Goal: Task Accomplishment & Management: Use online tool/utility

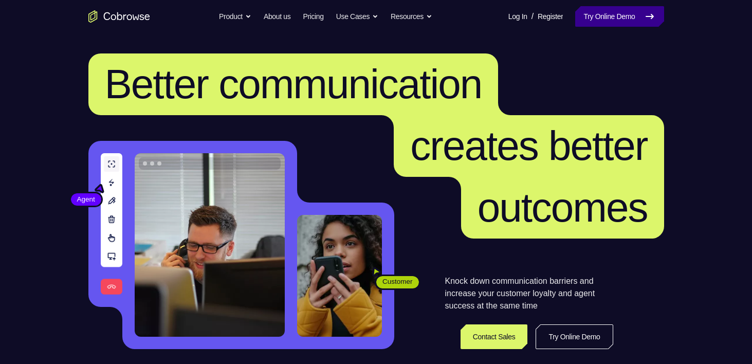
click at [616, 20] on link "Try Online Demo" at bounding box center [619, 16] width 88 height 21
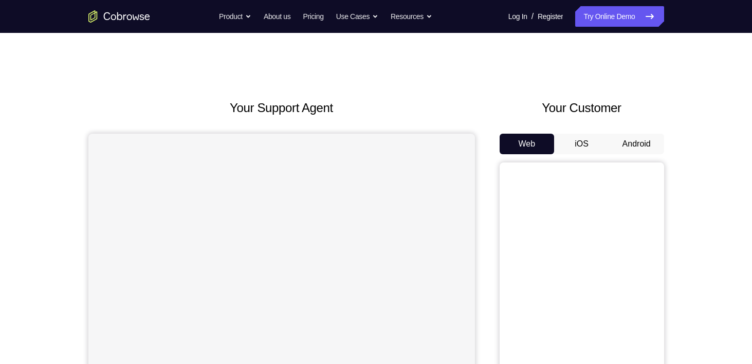
click at [637, 144] on button "Android" at bounding box center [636, 144] width 55 height 21
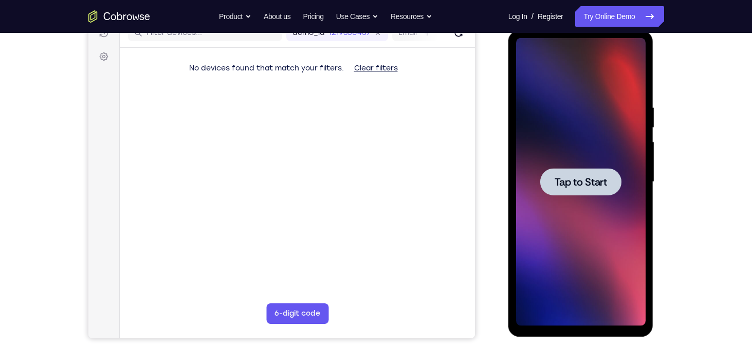
scroll to position [136, 0]
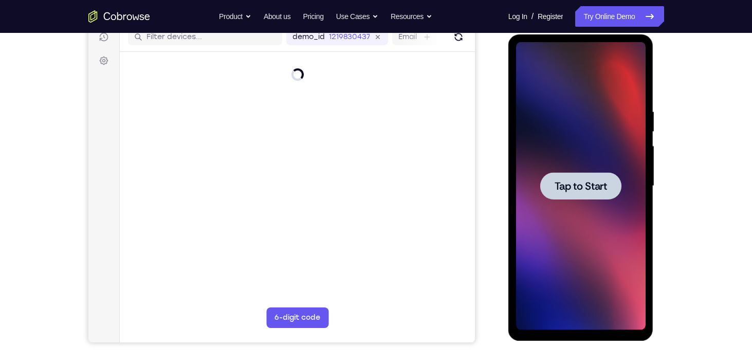
click at [581, 189] on span "Tap to Start" at bounding box center [581, 186] width 52 height 10
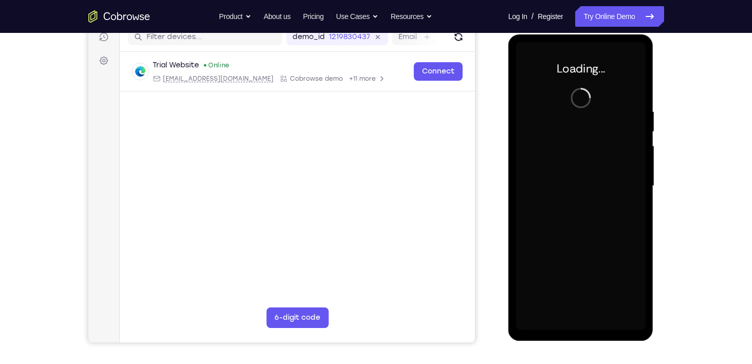
scroll to position [125, 0]
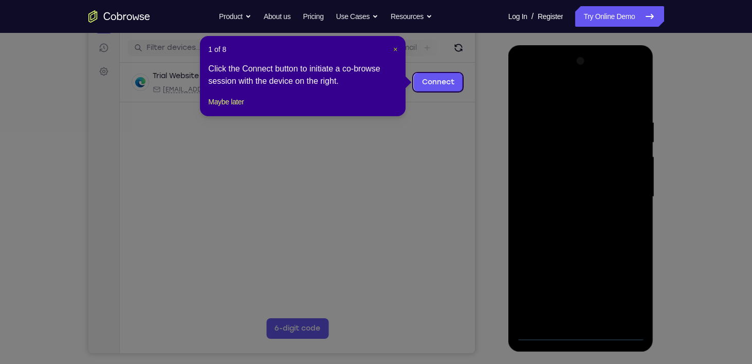
click at [394, 52] on span "×" at bounding box center [395, 49] width 4 height 8
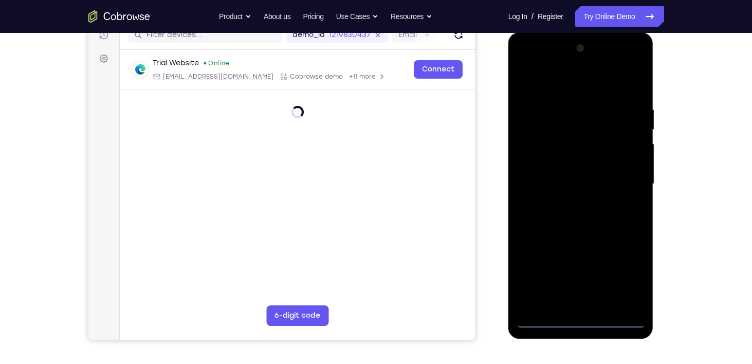
scroll to position [137, 0]
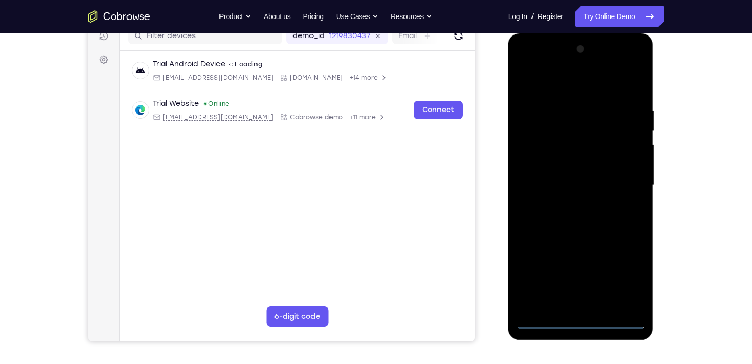
click at [578, 321] on div at bounding box center [581, 185] width 130 height 288
click at [627, 273] on div at bounding box center [581, 185] width 130 height 288
click at [567, 85] on div at bounding box center [581, 185] width 130 height 288
click at [626, 178] on div at bounding box center [581, 185] width 130 height 288
click at [569, 204] on div at bounding box center [581, 185] width 130 height 288
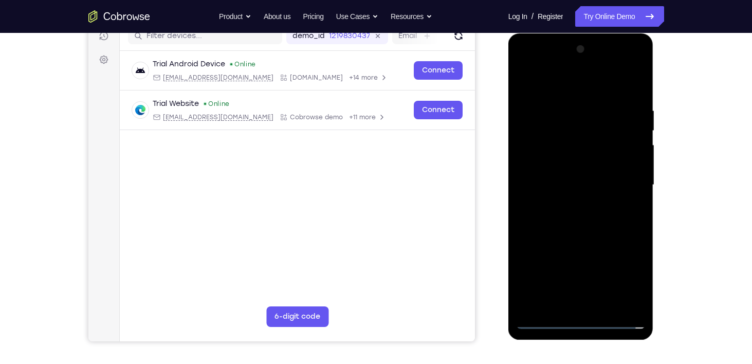
click at [556, 170] on div at bounding box center [581, 185] width 130 height 288
click at [555, 159] on div at bounding box center [581, 185] width 130 height 288
click at [584, 183] on div at bounding box center [581, 185] width 130 height 288
click at [583, 220] on div at bounding box center [581, 185] width 130 height 288
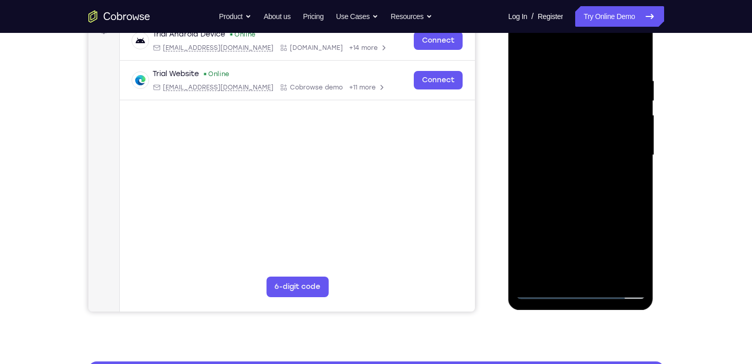
scroll to position [167, 0]
click at [583, 195] on div at bounding box center [581, 155] width 130 height 288
click at [636, 203] on div at bounding box center [581, 155] width 130 height 288
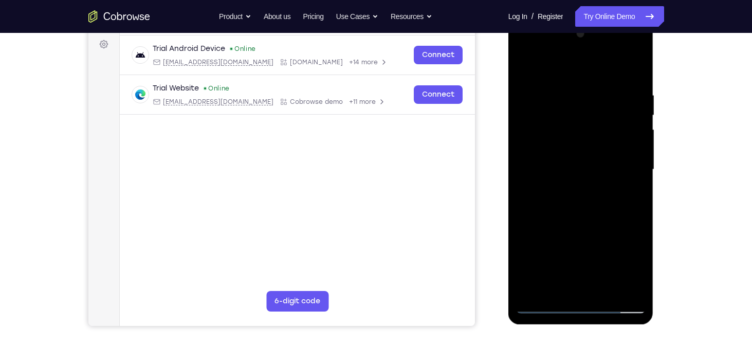
scroll to position [145, 0]
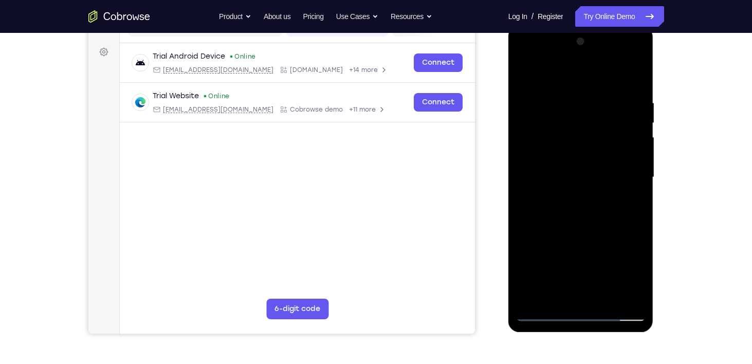
click at [638, 72] on div at bounding box center [581, 177] width 130 height 288
drag, startPoint x: 629, startPoint y: 115, endPoint x: 628, endPoint y: 167, distance: 52.0
click at [628, 167] on div at bounding box center [581, 177] width 130 height 288
click at [553, 120] on div at bounding box center [581, 177] width 130 height 288
click at [525, 71] on div at bounding box center [581, 177] width 130 height 288
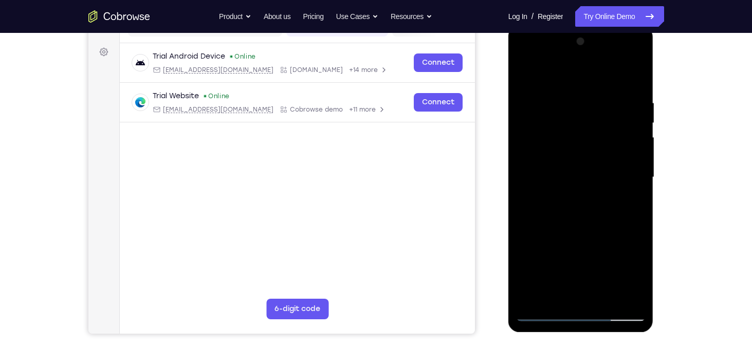
click at [525, 71] on div at bounding box center [581, 177] width 130 height 288
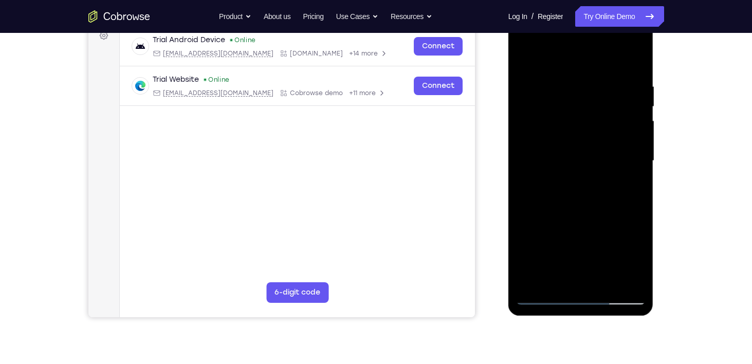
scroll to position [160, 0]
drag, startPoint x: 592, startPoint y: 234, endPoint x: 556, endPoint y: 76, distance: 162.4
click at [556, 76] on div at bounding box center [581, 161] width 130 height 288
drag, startPoint x: 582, startPoint y: 218, endPoint x: 564, endPoint y: 53, distance: 165.5
click at [564, 53] on div at bounding box center [581, 161] width 130 height 288
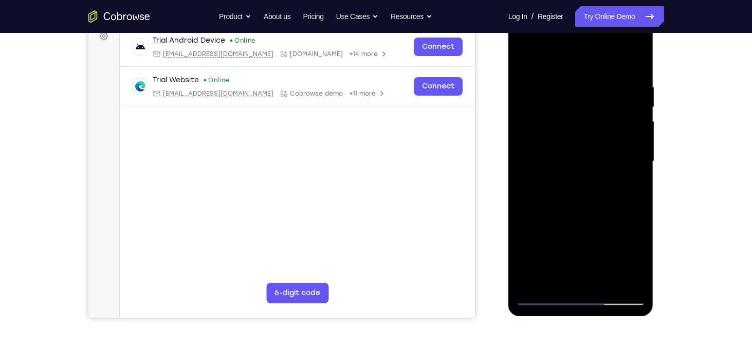
click at [605, 283] on div at bounding box center [581, 161] width 130 height 288
click at [583, 218] on div at bounding box center [581, 161] width 130 height 288
drag, startPoint x: 621, startPoint y: 104, endPoint x: 550, endPoint y: 101, distance: 71.5
click at [550, 101] on div at bounding box center [581, 161] width 130 height 288
drag, startPoint x: 616, startPoint y: 103, endPoint x: 538, endPoint y: 101, distance: 77.7
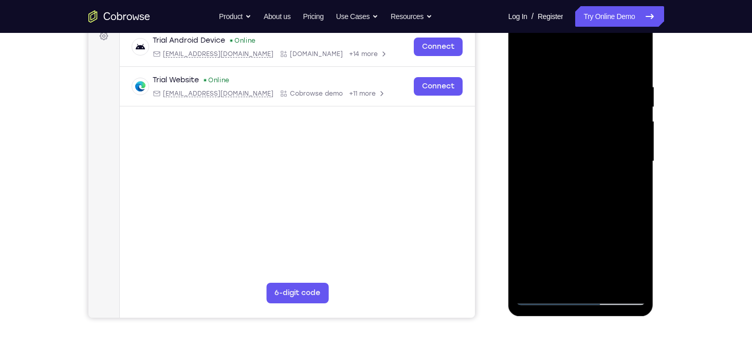
click at [538, 101] on div at bounding box center [581, 161] width 130 height 288
drag, startPoint x: 557, startPoint y: 107, endPoint x: 621, endPoint y: 105, distance: 63.8
click at [621, 105] on div at bounding box center [581, 161] width 130 height 288
drag, startPoint x: 597, startPoint y: 132, endPoint x: 559, endPoint y: 61, distance: 79.8
click at [559, 61] on div at bounding box center [581, 161] width 130 height 288
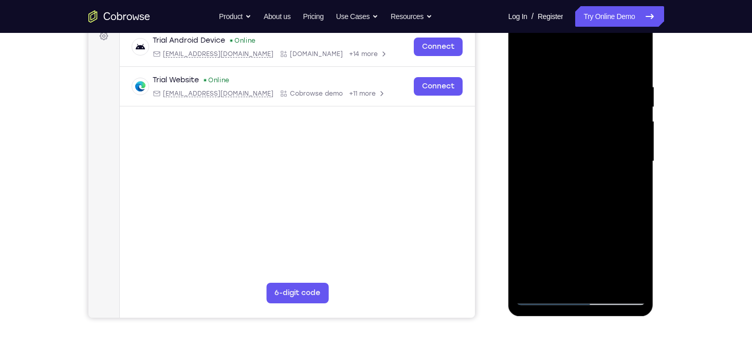
drag, startPoint x: 549, startPoint y: 263, endPoint x: 536, endPoint y: 138, distance: 125.1
click at [536, 138] on div at bounding box center [581, 161] width 130 height 288
click at [527, 57] on div at bounding box center [581, 161] width 130 height 288
click at [531, 55] on div at bounding box center [581, 161] width 130 height 288
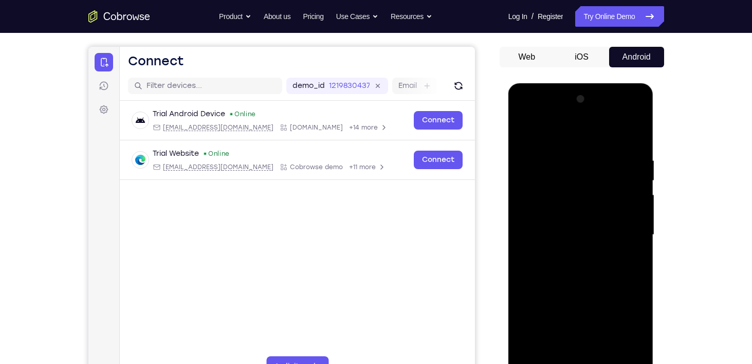
scroll to position [256, 0]
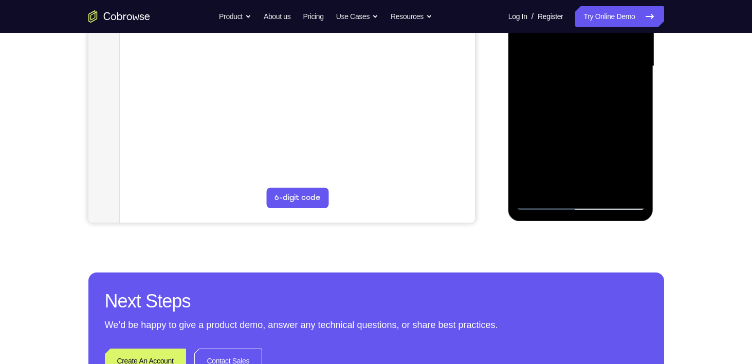
click at [607, 188] on div at bounding box center [581, 66] width 130 height 288
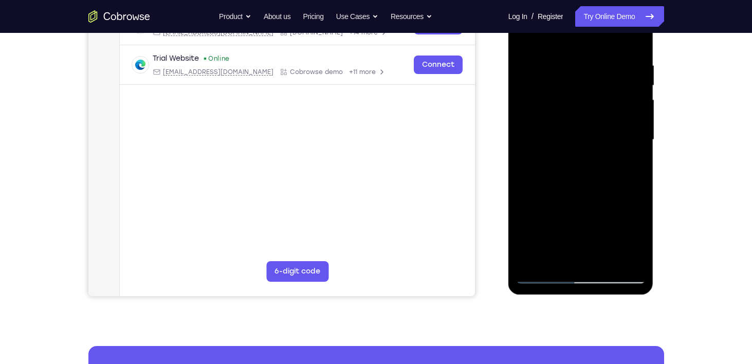
scroll to position [182, 0]
click at [565, 128] on div at bounding box center [581, 140] width 130 height 288
click at [572, 257] on div at bounding box center [581, 140] width 130 height 288
click at [635, 239] on div at bounding box center [581, 140] width 130 height 288
click at [630, 164] on div at bounding box center [581, 140] width 130 height 288
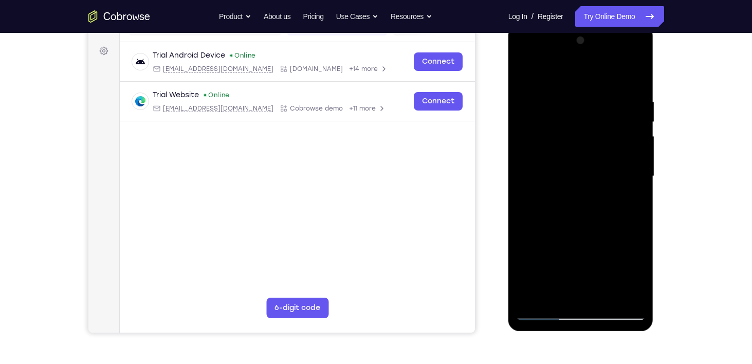
scroll to position [145, 0]
click at [527, 75] on div at bounding box center [581, 177] width 130 height 288
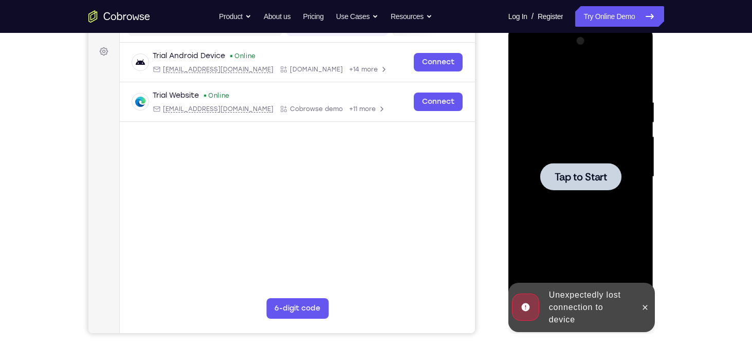
click at [567, 182] on span "Tap to Start" at bounding box center [581, 177] width 52 height 10
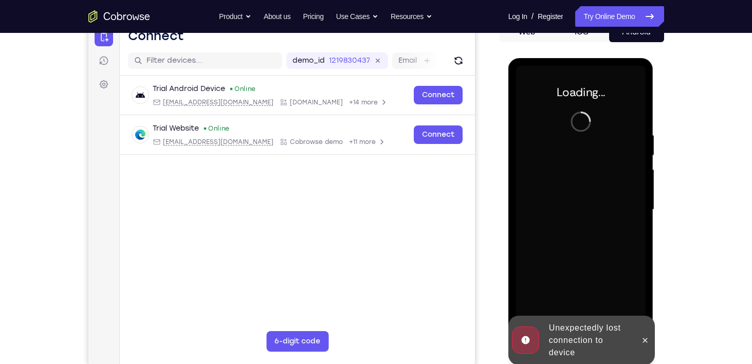
scroll to position [118, 0]
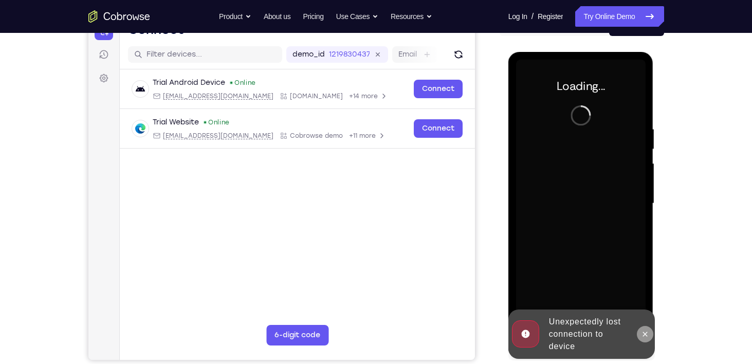
click at [646, 336] on icon at bounding box center [645, 334] width 8 height 8
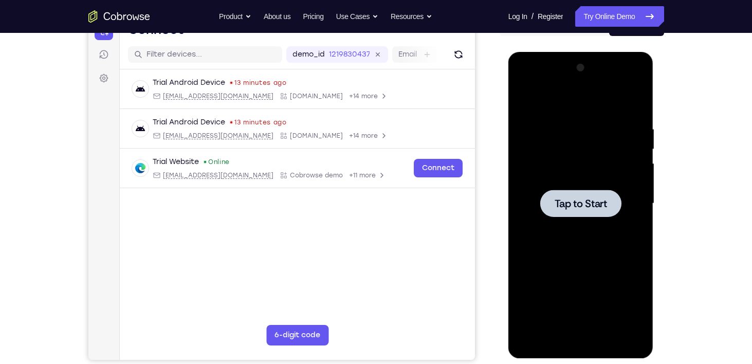
click at [569, 208] on span "Tap to Start" at bounding box center [581, 204] width 52 height 10
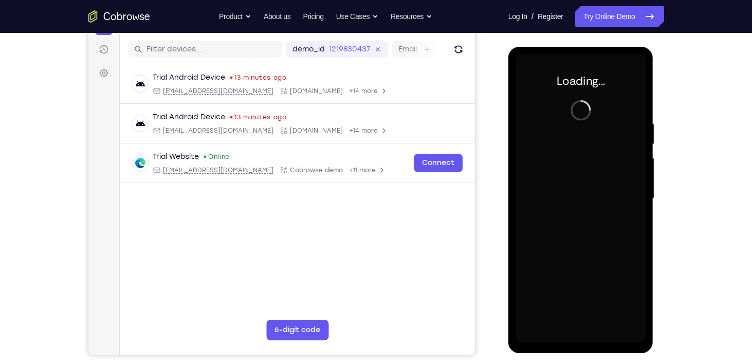
scroll to position [124, 0]
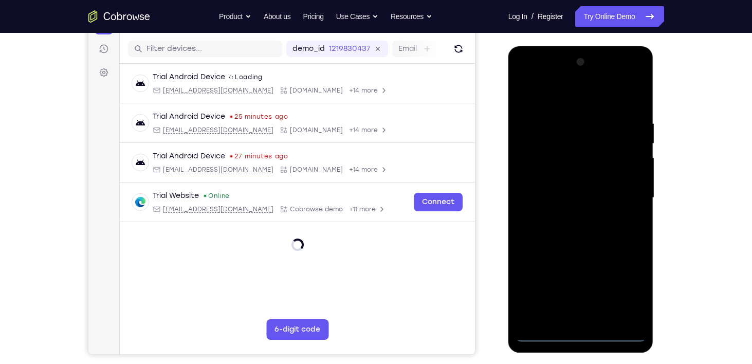
click at [581, 335] on div at bounding box center [581, 198] width 130 height 288
click at [628, 283] on div at bounding box center [581, 198] width 130 height 288
click at [565, 93] on div at bounding box center [581, 198] width 130 height 288
click at [627, 191] on div at bounding box center [581, 198] width 130 height 288
click at [570, 215] on div at bounding box center [581, 198] width 130 height 288
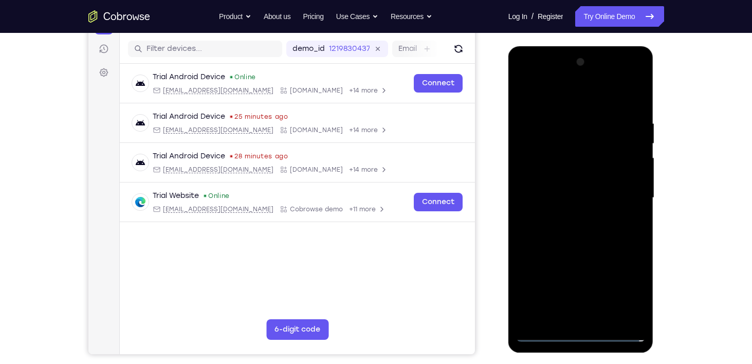
click at [564, 185] on div at bounding box center [581, 198] width 130 height 288
click at [548, 174] on div at bounding box center [581, 198] width 130 height 288
click at [582, 196] on div at bounding box center [581, 198] width 130 height 288
click at [585, 233] on div at bounding box center [581, 198] width 130 height 288
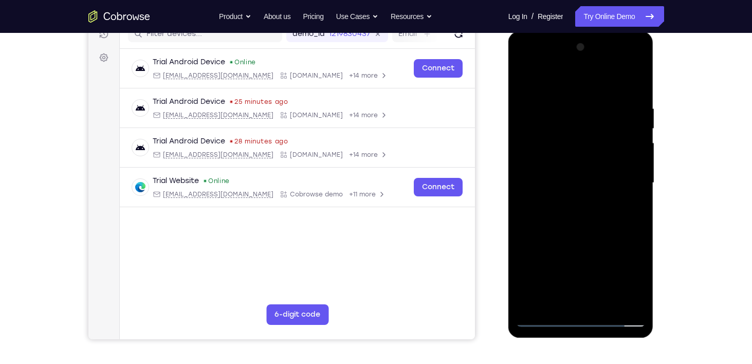
scroll to position [136, 0]
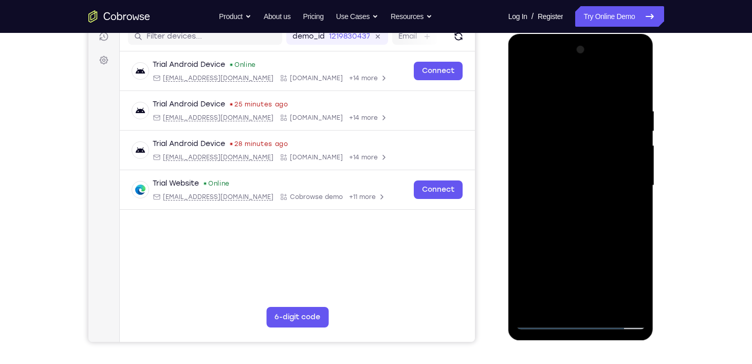
click at [584, 227] on div at bounding box center [581, 186] width 130 height 288
click at [606, 303] on div at bounding box center [581, 186] width 130 height 288
click at [584, 242] on div at bounding box center [581, 186] width 130 height 288
click at [574, 171] on div at bounding box center [581, 186] width 130 height 288
click at [554, 254] on div at bounding box center [581, 186] width 130 height 288
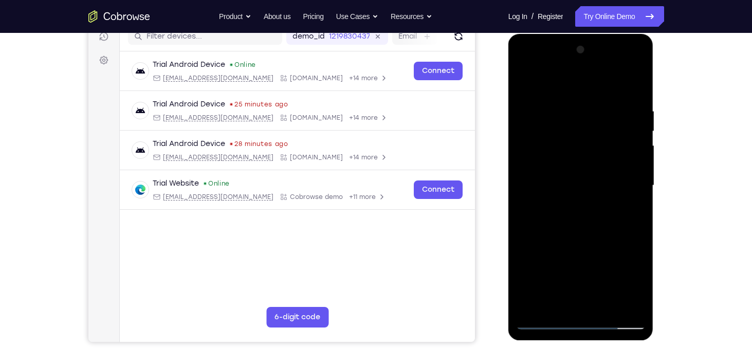
click at [575, 252] on div at bounding box center [581, 186] width 130 height 288
click at [636, 288] on div at bounding box center [581, 186] width 130 height 288
click at [629, 212] on div at bounding box center [581, 186] width 130 height 288
click at [523, 81] on div at bounding box center [581, 186] width 130 height 288
click at [527, 81] on div at bounding box center [581, 186] width 130 height 288
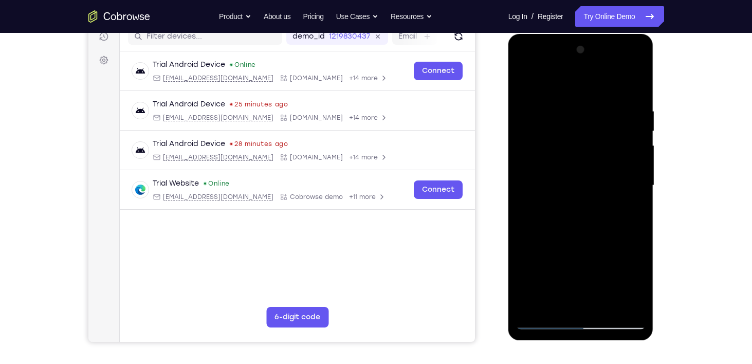
drag, startPoint x: 570, startPoint y: 238, endPoint x: 543, endPoint y: 107, distance: 133.5
click at [543, 107] on div at bounding box center [581, 186] width 130 height 288
drag, startPoint x: 611, startPoint y: 285, endPoint x: 557, endPoint y: 76, distance: 216.2
click at [557, 76] on div at bounding box center [581, 186] width 130 height 288
drag, startPoint x: 592, startPoint y: 245, endPoint x: 558, endPoint y: 65, distance: 183.7
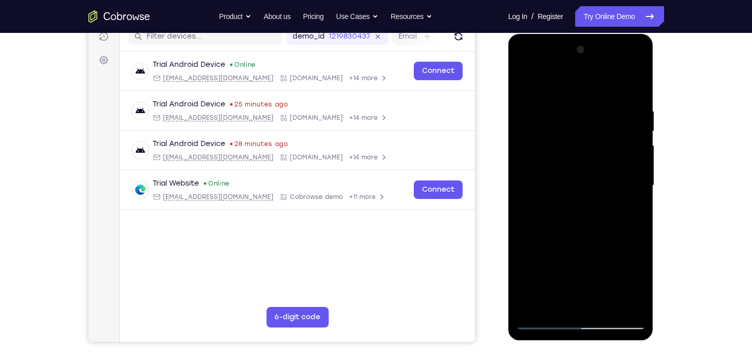
click at [558, 65] on div at bounding box center [581, 186] width 130 height 288
drag, startPoint x: 593, startPoint y: 263, endPoint x: 564, endPoint y: 101, distance: 164.6
click at [564, 101] on div at bounding box center [581, 186] width 130 height 288
drag, startPoint x: 601, startPoint y: 241, endPoint x: 550, endPoint y: 44, distance: 202.9
click at [550, 44] on div at bounding box center [581, 186] width 130 height 288
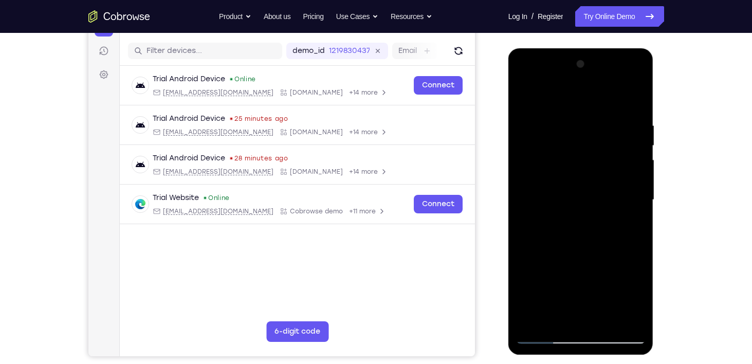
scroll to position [123, 0]
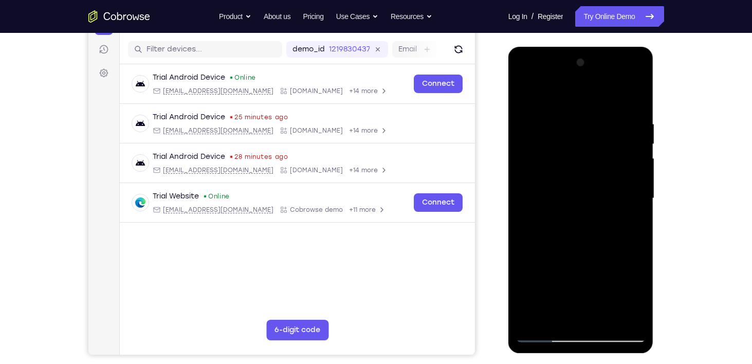
drag, startPoint x: 580, startPoint y: 203, endPoint x: 560, endPoint y: 274, distance: 73.4
click at [560, 274] on div at bounding box center [581, 199] width 130 height 288
click at [639, 149] on div at bounding box center [581, 199] width 130 height 288
click at [638, 164] on div at bounding box center [581, 199] width 130 height 288
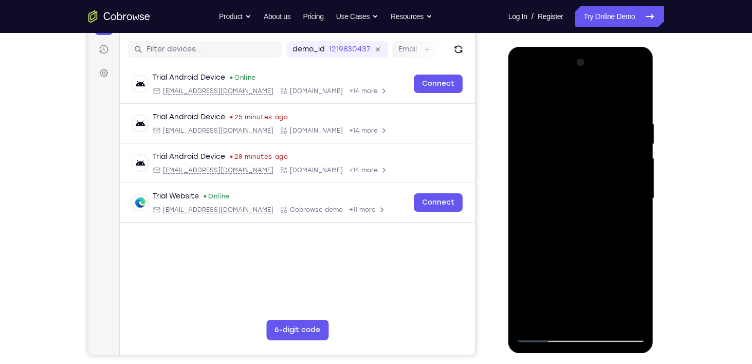
click at [638, 164] on div at bounding box center [581, 199] width 130 height 288
drag, startPoint x: 638, startPoint y: 163, endPoint x: 638, endPoint y: 110, distance: 53.0
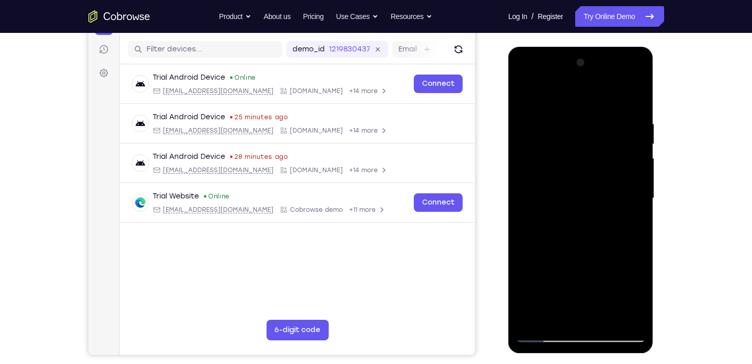
click at [638, 110] on div at bounding box center [581, 199] width 130 height 288
drag, startPoint x: 576, startPoint y: 184, endPoint x: 607, endPoint y: 339, distance: 158.2
click at [607, 339] on div at bounding box center [581, 199] width 130 height 288
drag, startPoint x: 598, startPoint y: 195, endPoint x: 601, endPoint y: 331, distance: 135.8
click at [601, 331] on div at bounding box center [581, 199] width 130 height 288
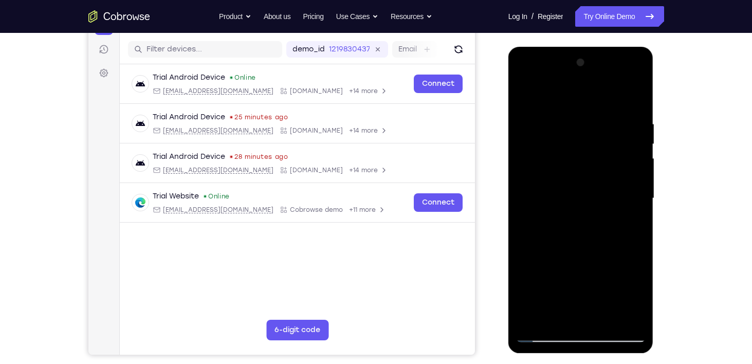
drag, startPoint x: 590, startPoint y: 147, endPoint x: 557, endPoint y: 316, distance: 172.4
click at [557, 316] on div at bounding box center [581, 199] width 130 height 288
drag, startPoint x: 586, startPoint y: 114, endPoint x: 555, endPoint y: 252, distance: 141.6
click at [555, 252] on div at bounding box center [581, 199] width 130 height 288
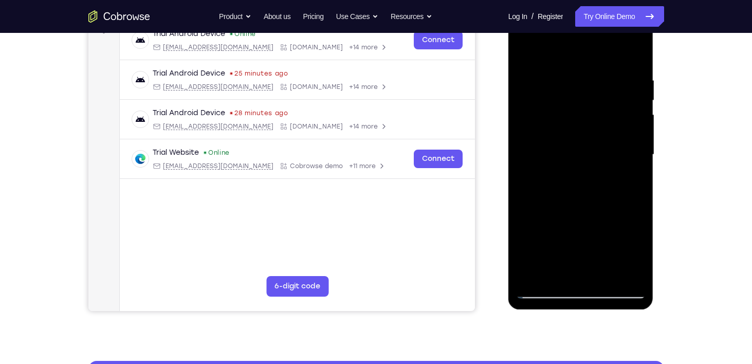
scroll to position [167, 0]
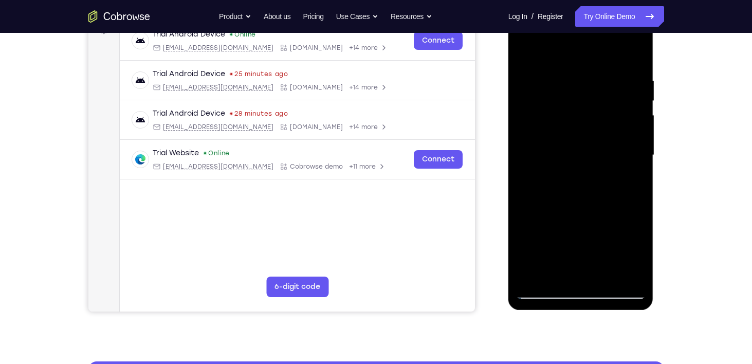
click at [602, 279] on div at bounding box center [581, 155] width 130 height 288
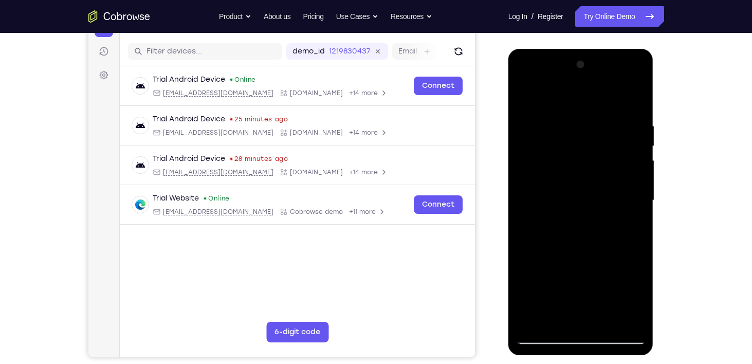
scroll to position [121, 0]
click at [605, 323] on div at bounding box center [581, 201] width 130 height 288
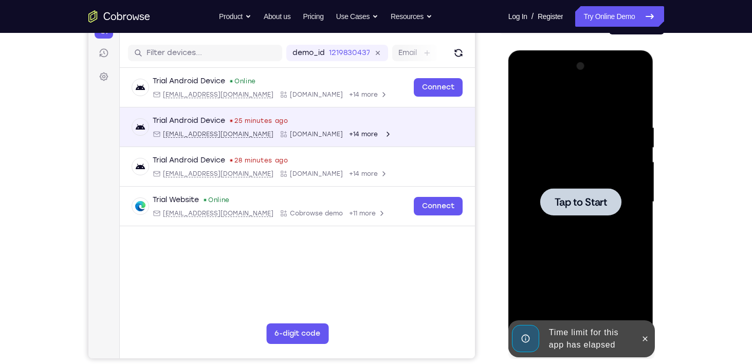
scroll to position [117, 0]
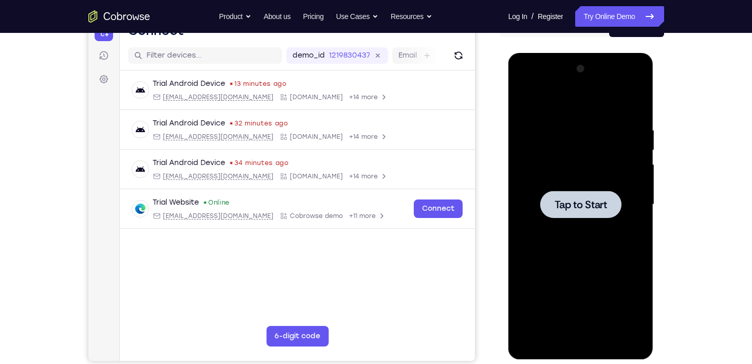
click at [580, 200] on span "Tap to Start" at bounding box center [581, 205] width 52 height 10
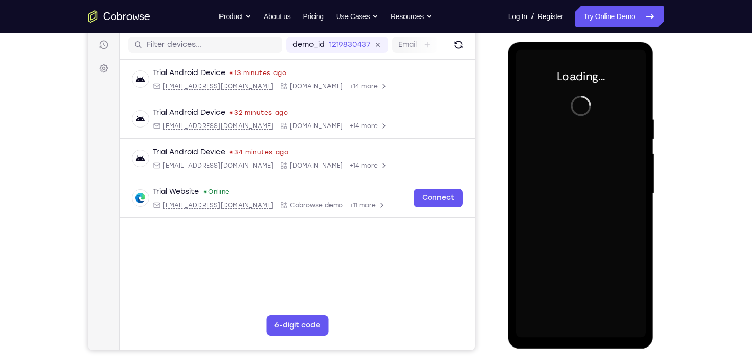
scroll to position [129, 0]
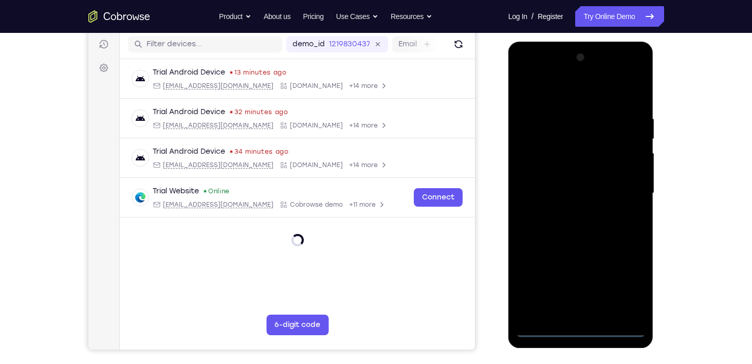
click at [583, 331] on div at bounding box center [581, 193] width 130 height 288
